Goal: Complete application form: Complete application form

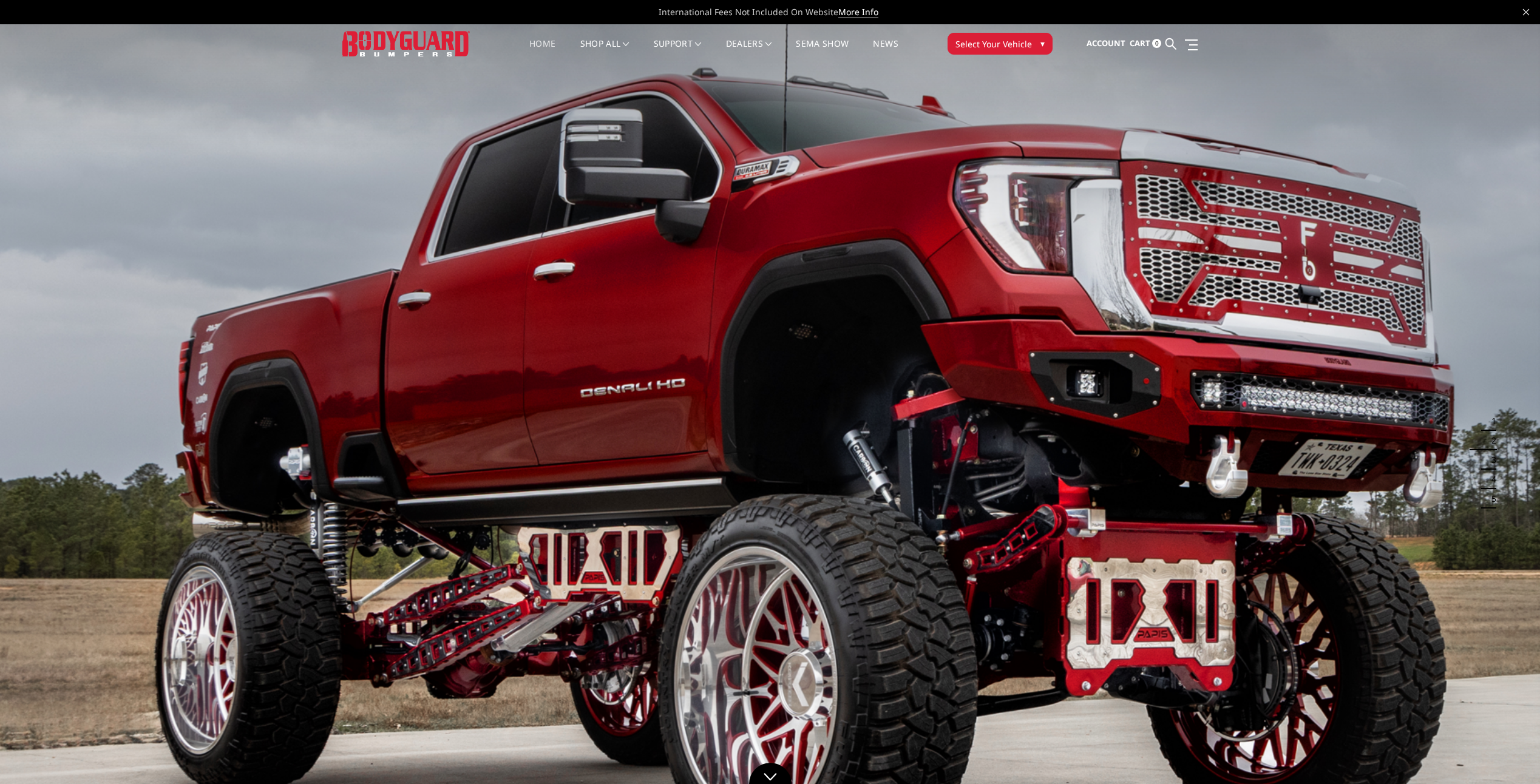
click at [1017, 42] on span "Select Your Vehicle" at bounding box center [994, 44] width 77 height 13
click at [917, 62] on div at bounding box center [895, 67] width 316 height 16
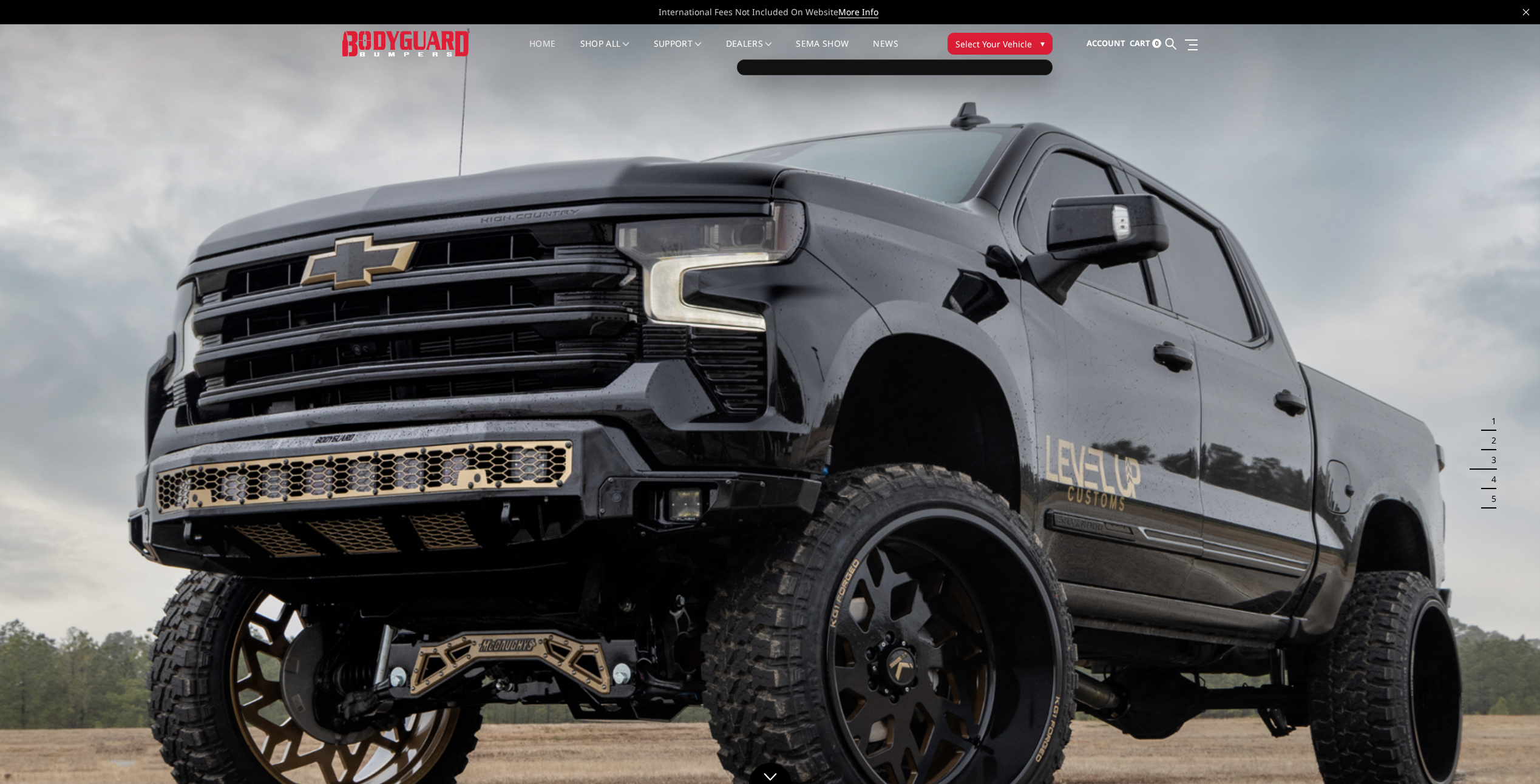
click at [1031, 42] on button "Select Your Vehicle ▾" at bounding box center [1000, 44] width 105 height 22
click at [1040, 42] on span "▾" at bounding box center [1042, 43] width 4 height 13
click at [1023, 62] on div at bounding box center [895, 67] width 316 height 16
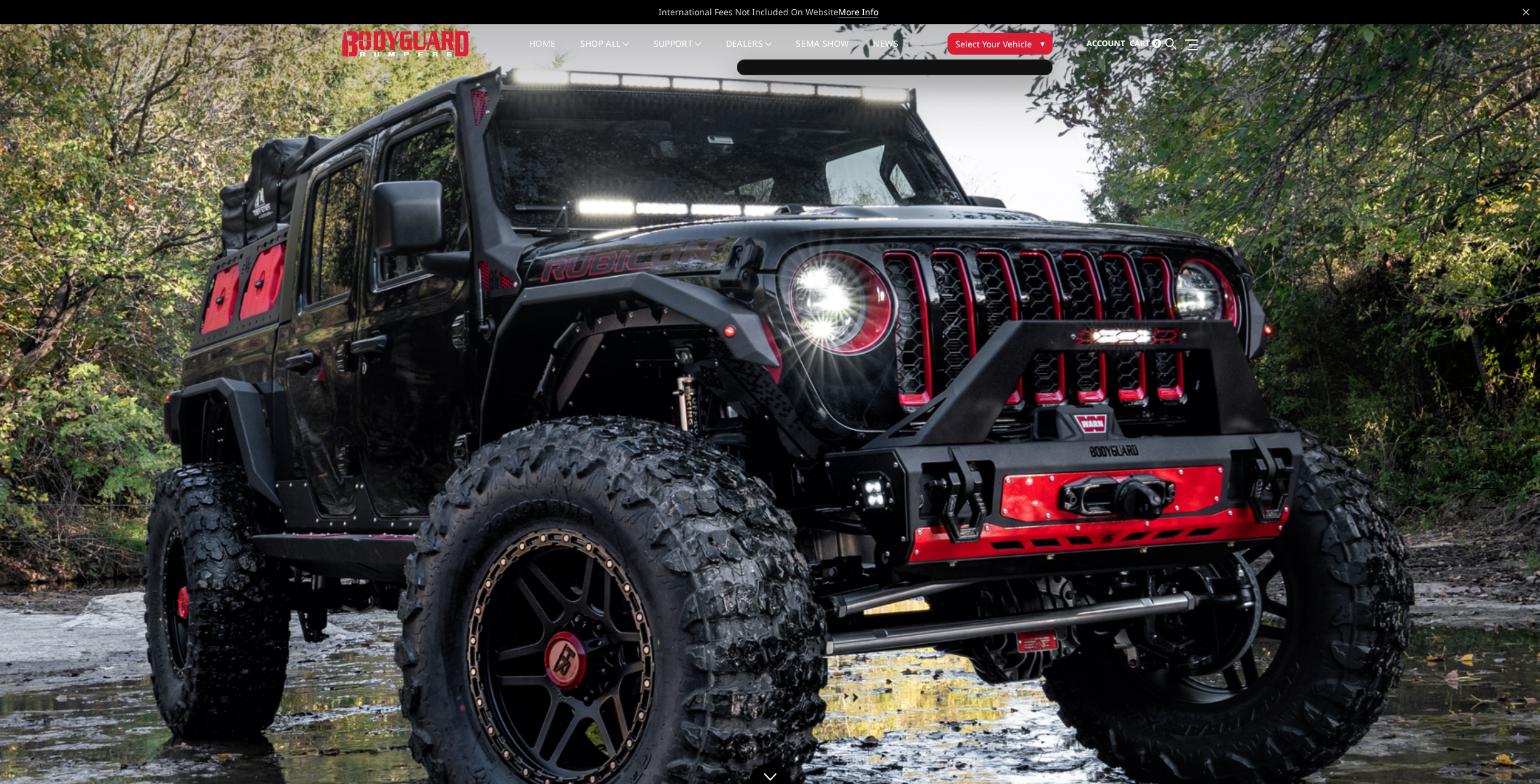
click at [1024, 66] on div at bounding box center [895, 67] width 316 height 16
click at [994, 67] on div at bounding box center [895, 67] width 316 height 16
click at [1055, 42] on div "Home shop all Bronco [DATE]-[DATE] Bronco Front [DATE]-[DATE] Bronco Rear [DATE…" at bounding box center [771, 43] width 583 height 39
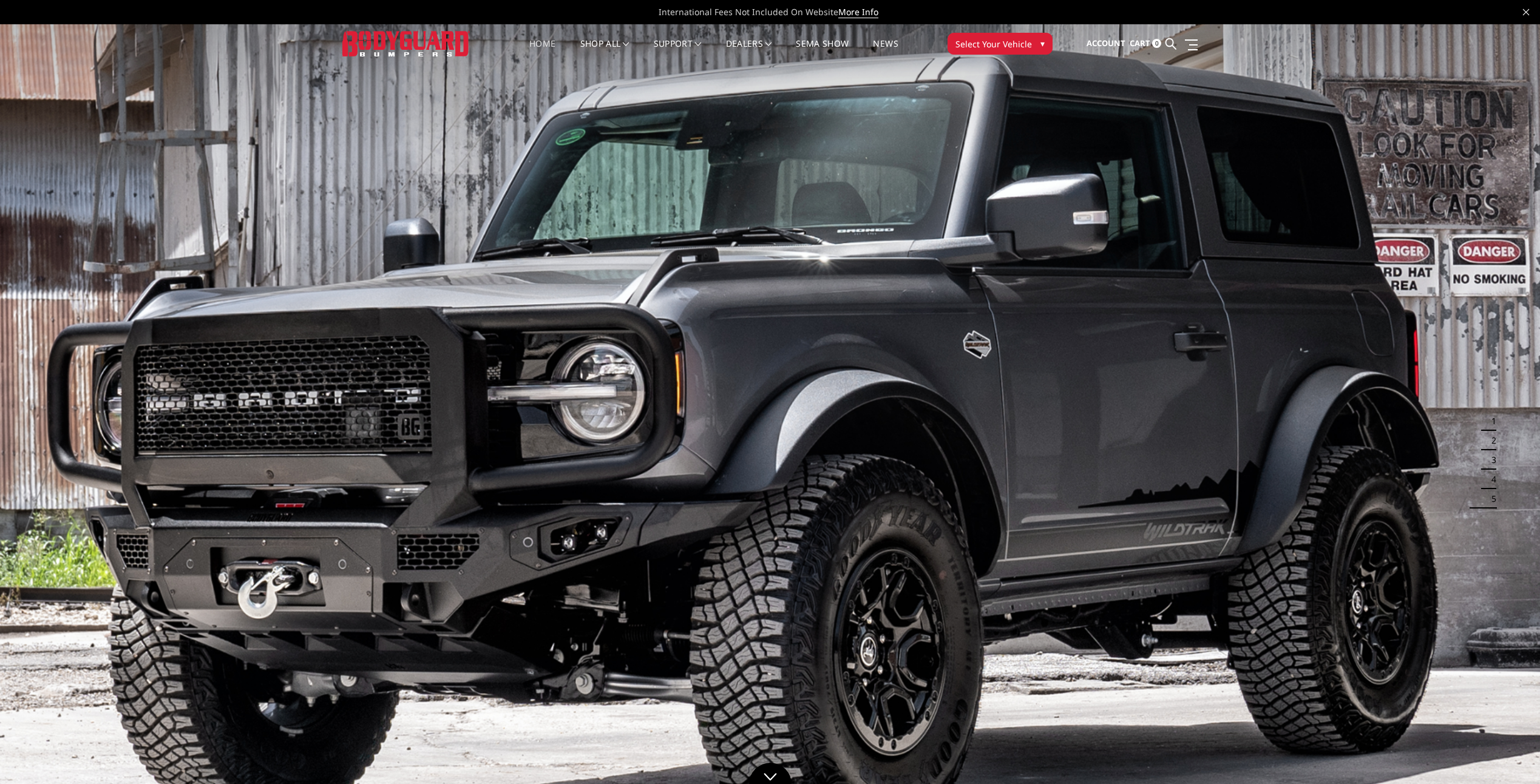
click at [1040, 46] on span "▾" at bounding box center [1042, 43] width 4 height 13
click at [1040, 45] on span "▾" at bounding box center [1042, 43] width 4 height 13
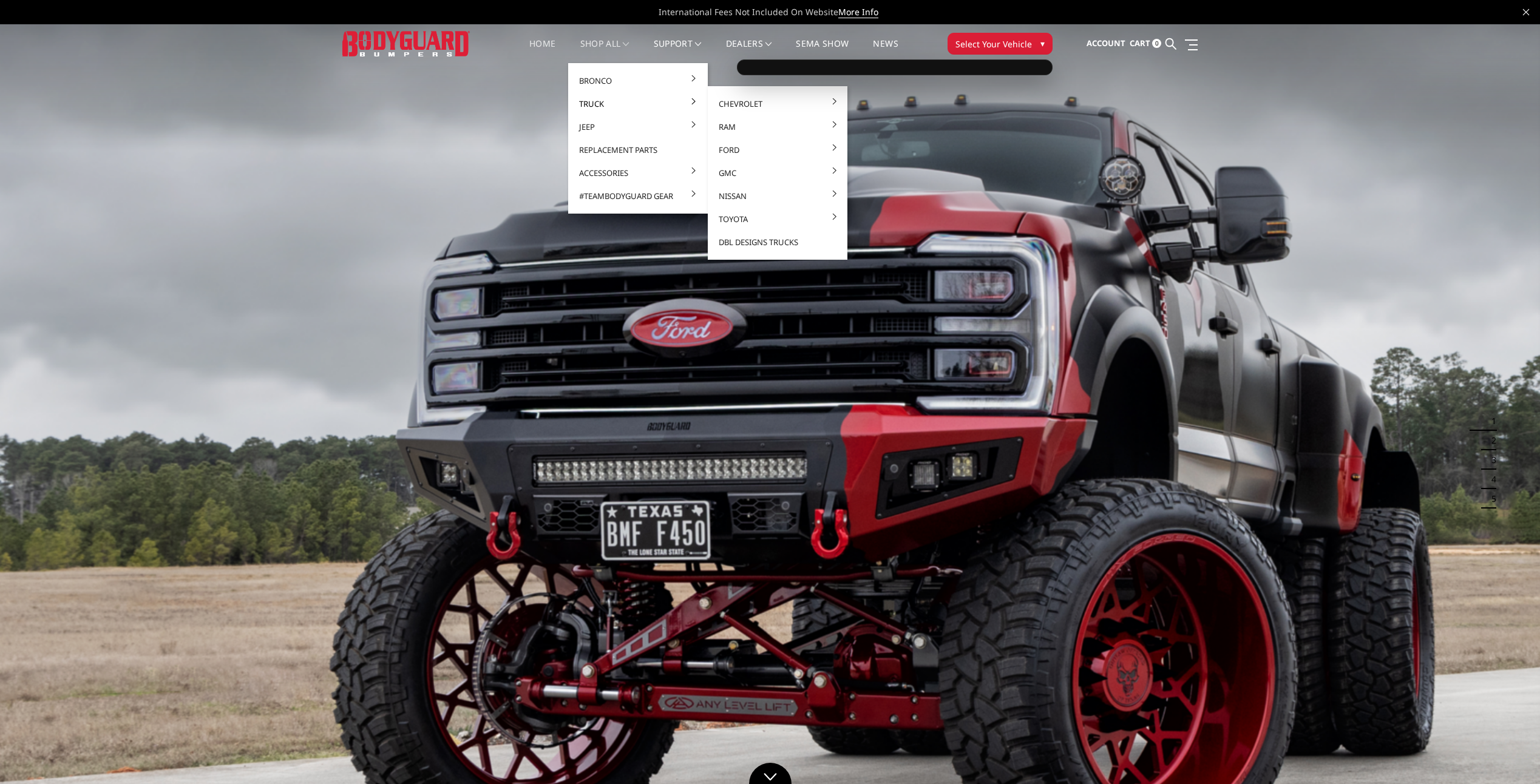
click at [596, 107] on link "Truck" at bounding box center [638, 104] width 130 height 23
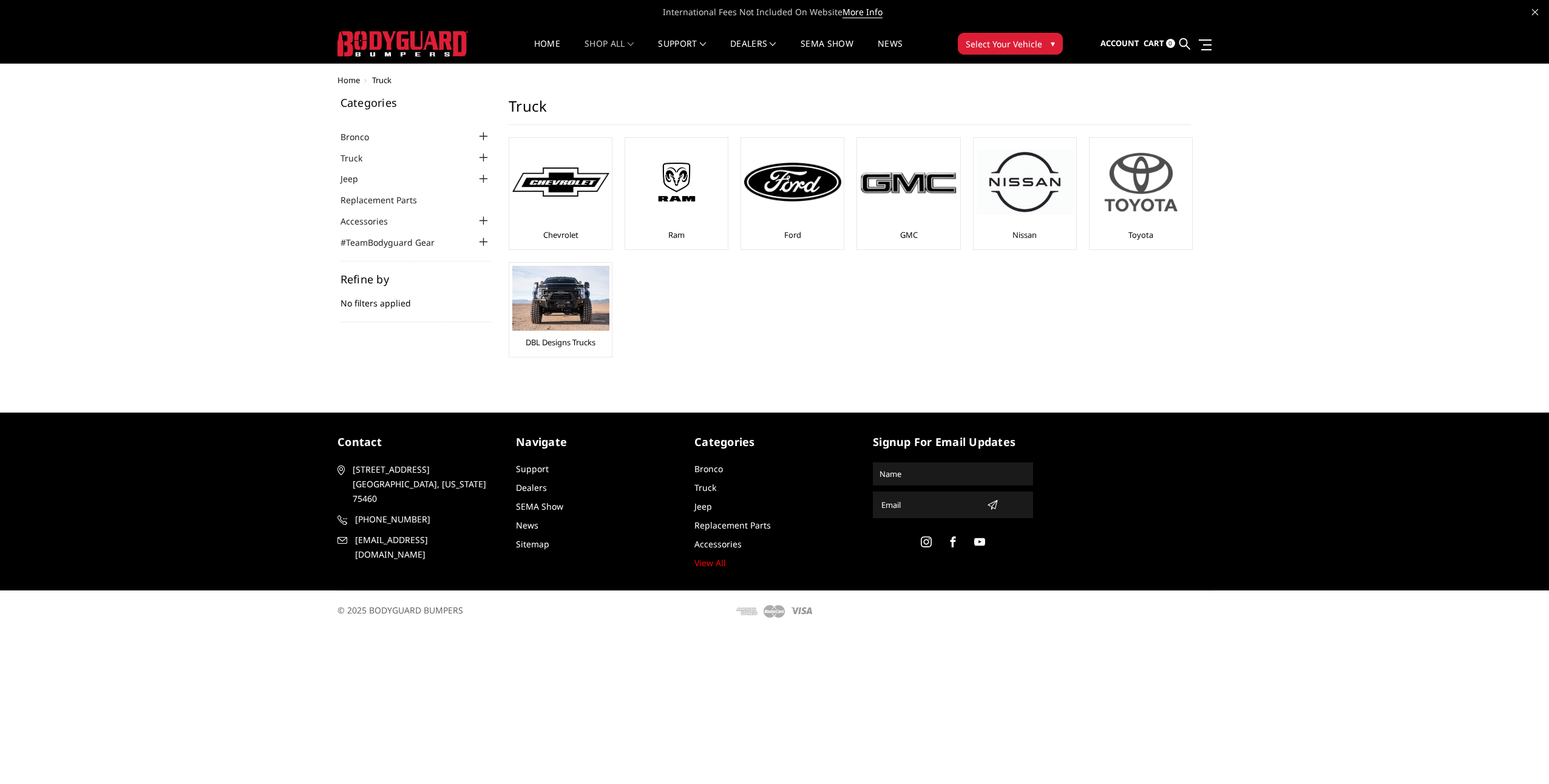
click at [1131, 193] on img at bounding box center [1141, 182] width 97 height 83
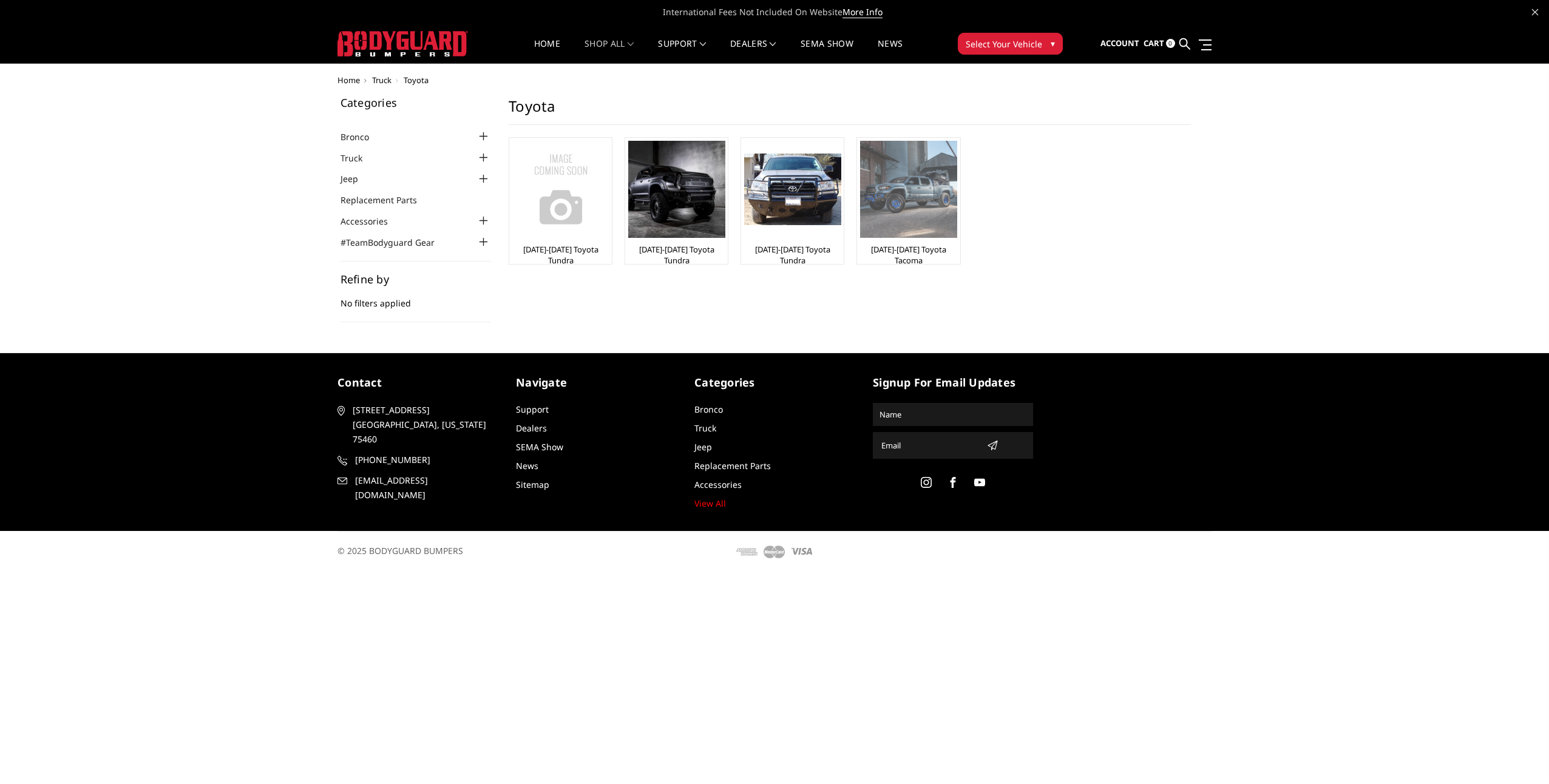
click at [925, 250] on link "[DATE]-[DATE] Toyota Tacoma" at bounding box center [908, 255] width 96 height 22
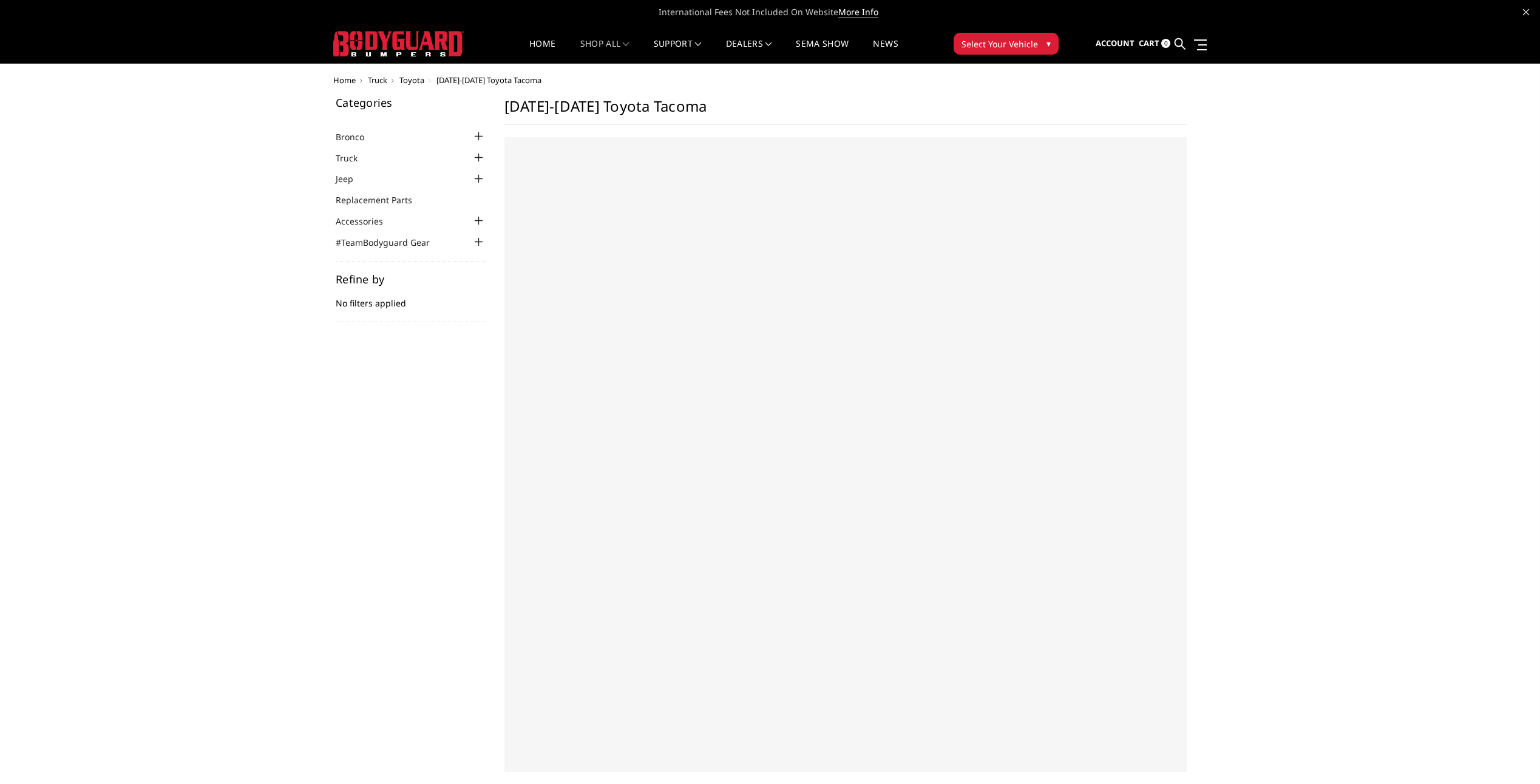
select select "US"
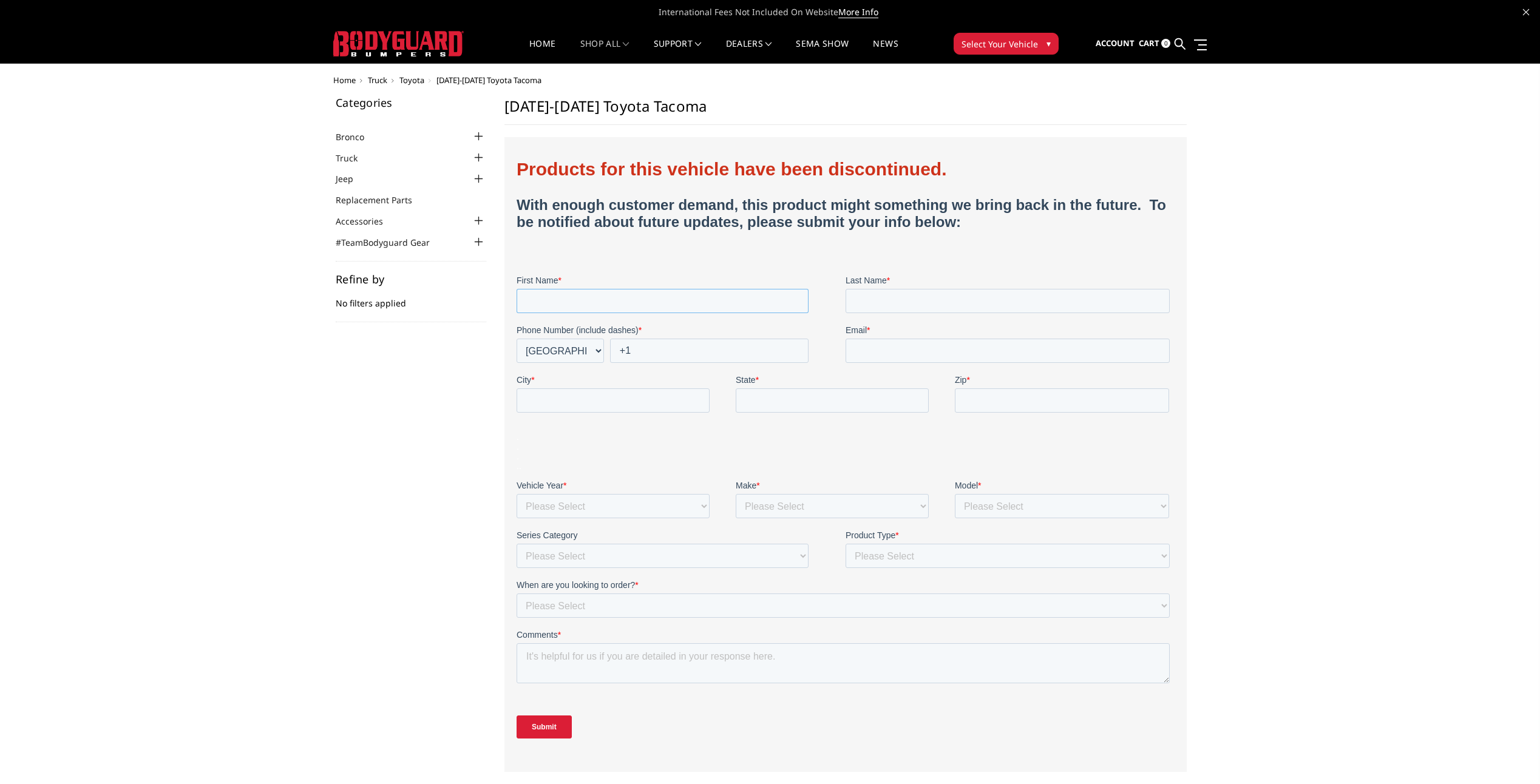
click at [537, 304] on input "First Name *" at bounding box center [662, 300] width 292 height 24
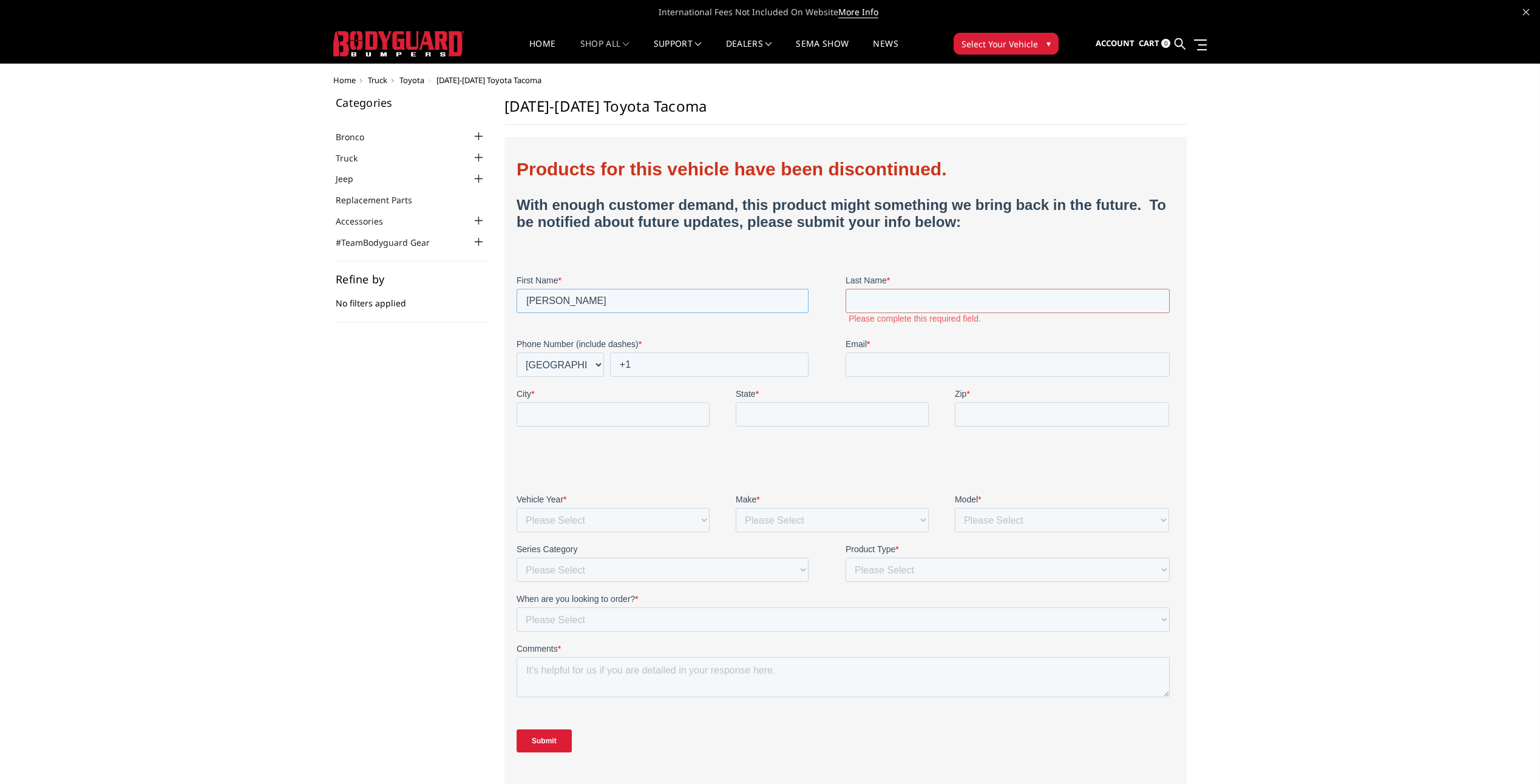
drag, startPoint x: 567, startPoint y: 302, endPoint x: 518, endPoint y: 300, distance: 49.0
click at [518, 300] on input "james" at bounding box center [662, 300] width 292 height 24
type input "James"
type input "McCaffrey"
type input "jimkaren@comcast.net"
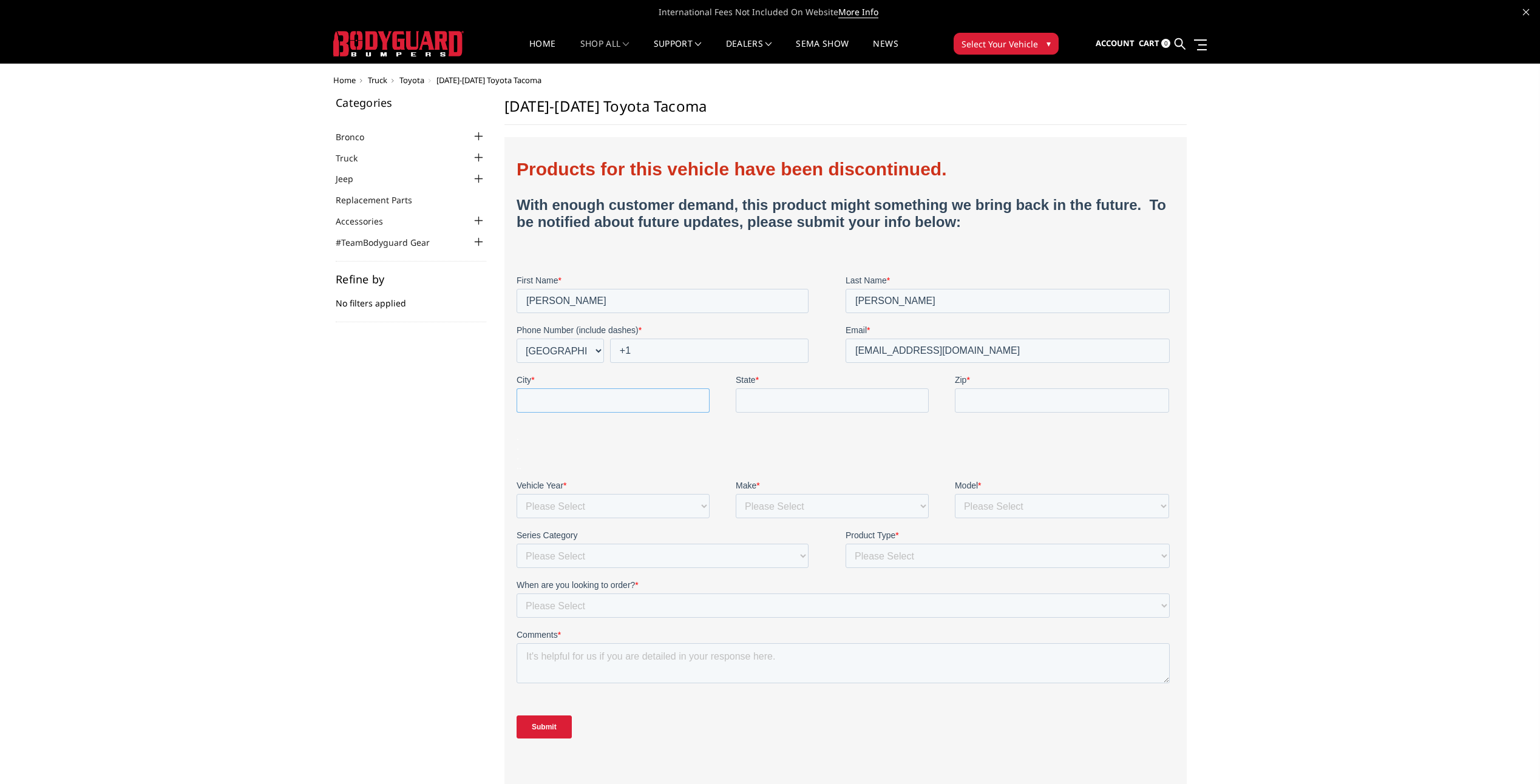
click at [547, 405] on input "City *" at bounding box center [613, 400] width 193 height 24
type input "Sellersville"
type input "PA"
type input "18960"
click at [607, 506] on select "Please Select 1980 1981 1982 1983 1984 1985 1986 1987 1988 1989 1990 1991 1992 …" at bounding box center [613, 506] width 193 height 24
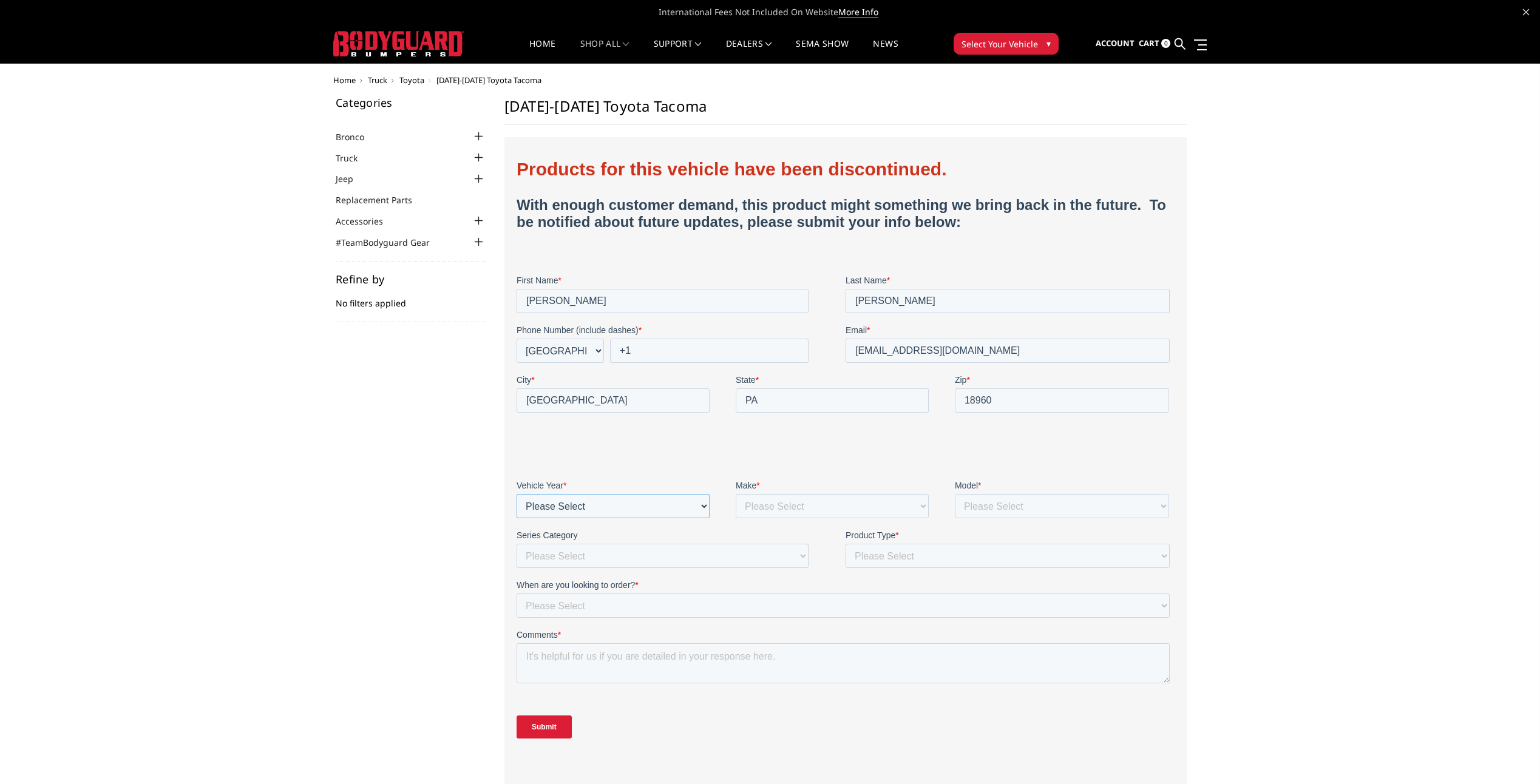
select select "2018"
click at [516, 494] on select "Please Select 1980 1981 1982 1983 1984 1985 1986 1987 1988 1989 1990 1991 1992 …" at bounding box center [613, 506] width 193 height 24
click at [777, 504] on select "Please Select Chevrolet Dodge Ram Ford GMC Jeep Lexus Nissan Toyota" at bounding box center [832, 506] width 193 height 24
select select "Toyota"
click at [735, 494] on select "Please Select Chevrolet Dodge Ram Ford GMC Jeep Lexus Nissan Toyota" at bounding box center [832, 506] width 193 height 24
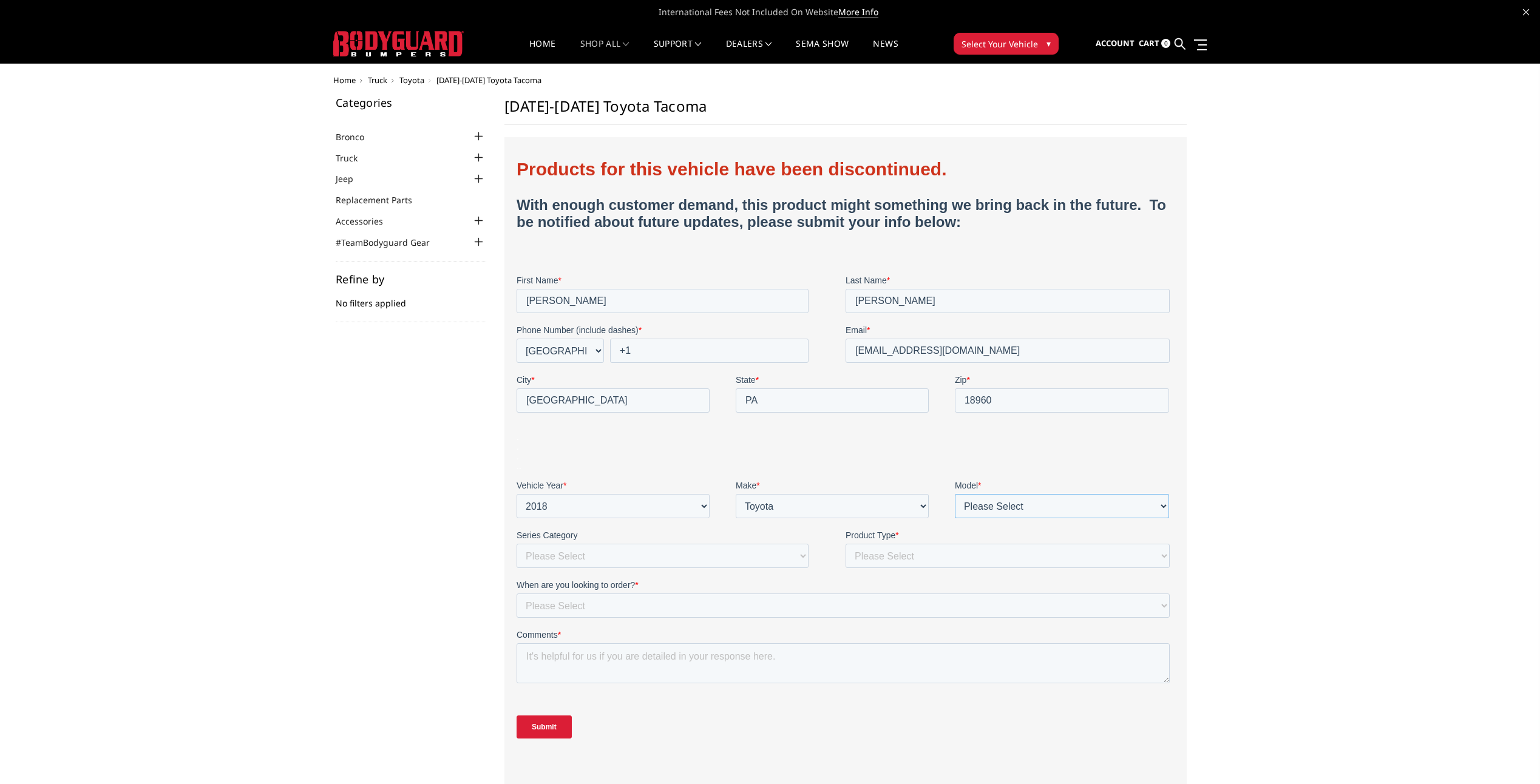
click at [972, 502] on select "Please Select 1500 2500/3500 4500/5500 Bronco Canyon Colorado F150 F250/350 F45…" at bounding box center [1061, 506] width 214 height 24
select select "Tacoma"
click at [954, 494] on select "Please Select 1500 2500/3500 4500/5500 Bronco Canyon Colorado F150 F250/350 F45…" at bounding box center [1061, 506] width 214 height 24
click at [523, 561] on select "Please Select Freedom Series (winch) {smooth plate} Freedom Series (non-winch) …" at bounding box center [662, 556] width 292 height 24
click at [897, 566] on select "Please Select Front & Rear Bumper Front only Rear only Steps" at bounding box center [1008, 556] width 324 height 24
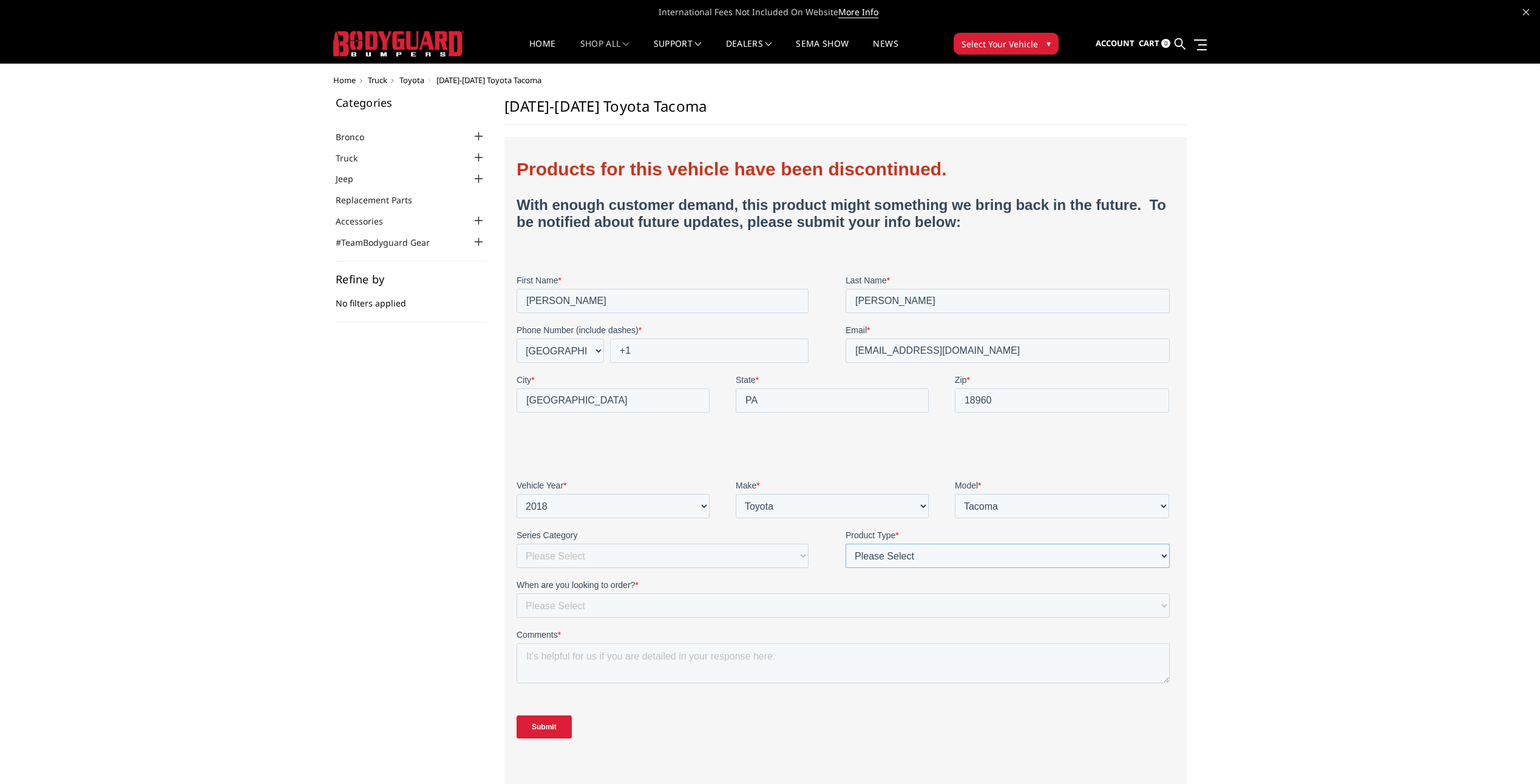
select select "Front bumper"
click at [845, 544] on select "Please Select Front & Rear Bumper Front only Rear only Steps" at bounding box center [1008, 556] width 324 height 24
click at [551, 612] on select "Please Select Immediately Within a month 1-3 months More than 90 days out" at bounding box center [843, 605] width 653 height 24
select select "Immediately"
click at [516, 594] on select "Please Select Immediately Within a month 1-3 months More than 90 days out" at bounding box center [843, 605] width 653 height 24
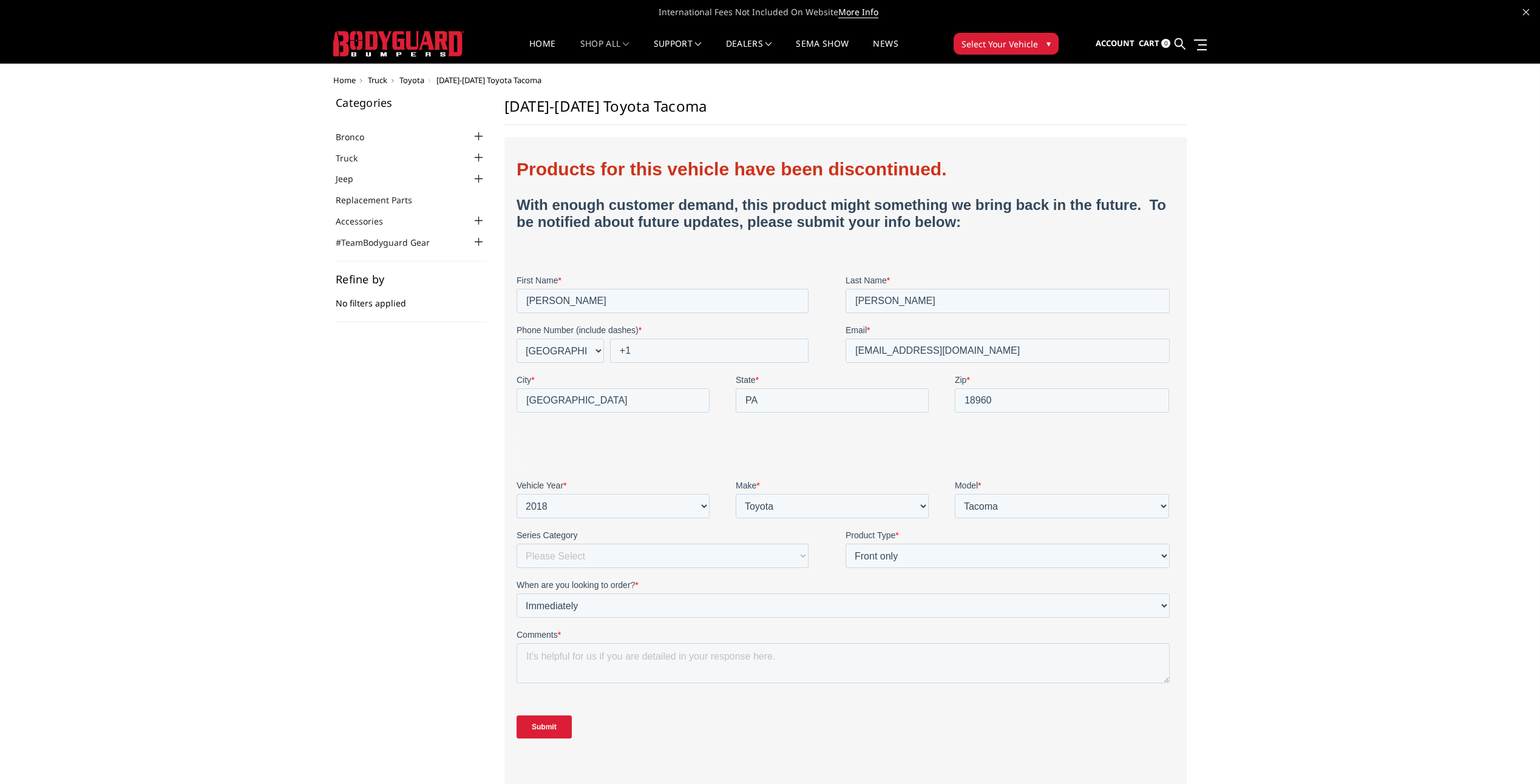
click at [539, 729] on input "Submit" at bounding box center [543, 727] width 55 height 23
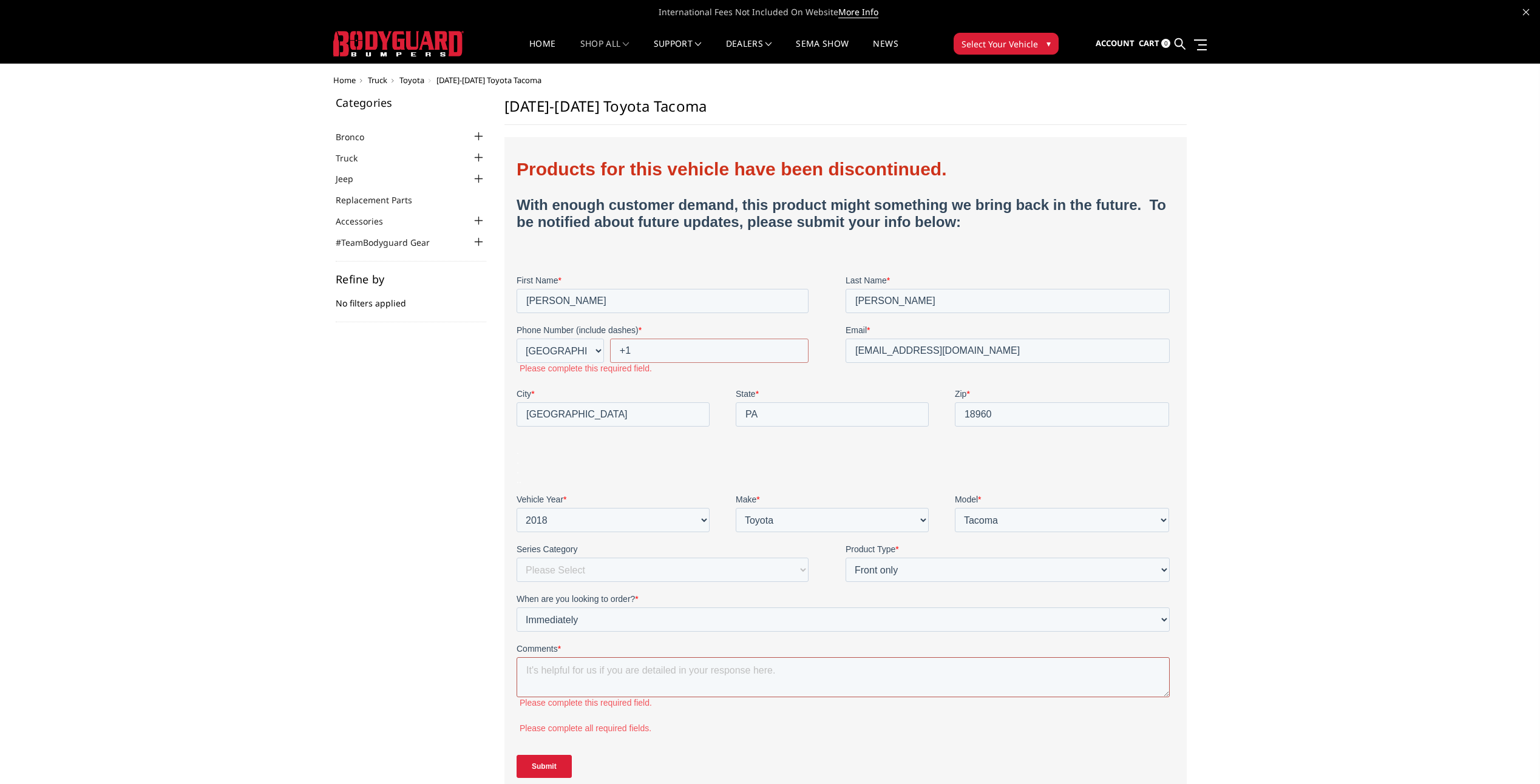
click at [568, 672] on textarea "Comments *" at bounding box center [843, 677] width 653 height 40
type textarea "Looking for a bumper"
click at [537, 758] on input "Submit" at bounding box center [543, 756] width 55 height 23
click at [647, 357] on input "+1" at bounding box center [709, 350] width 198 height 24
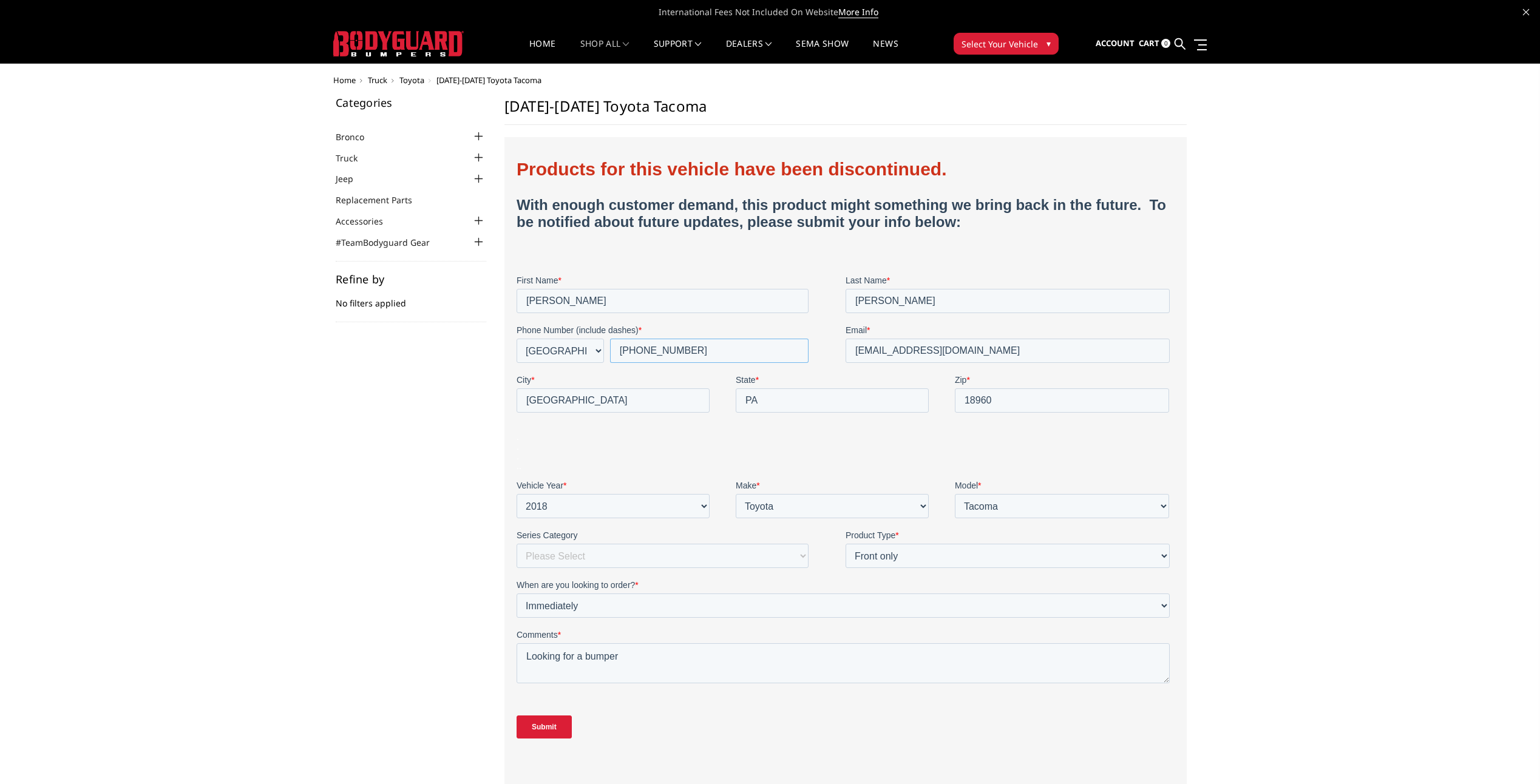
type input "+1 2158920539"
click at [550, 726] on input "Submit" at bounding box center [543, 727] width 55 height 23
